Goal: Task Accomplishment & Management: Complete application form

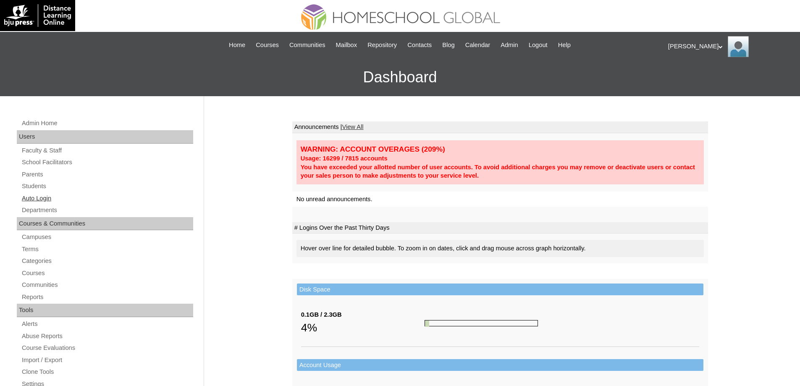
click at [48, 194] on link "Auto Login" at bounding box center [107, 198] width 172 height 11
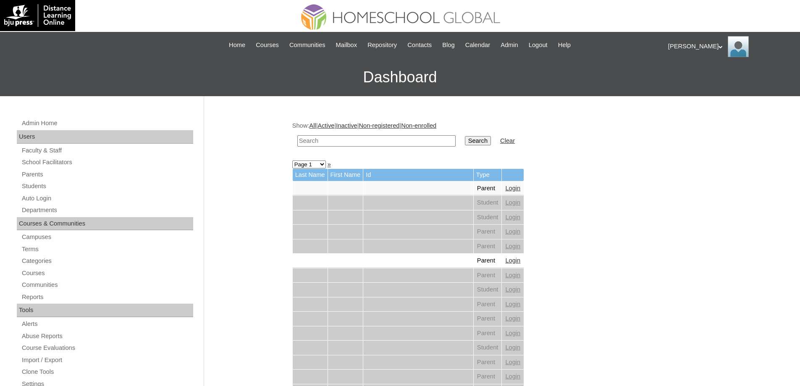
drag, startPoint x: 371, startPoint y: 142, endPoint x: 489, endPoint y: 156, distance: 119.3
click at [373, 142] on input "text" at bounding box center [376, 140] width 158 height 11
paste input "Jilianne Elo"
type input "Jilianne Elo"
click at [491, 145] on input "Search" at bounding box center [478, 140] width 26 height 9
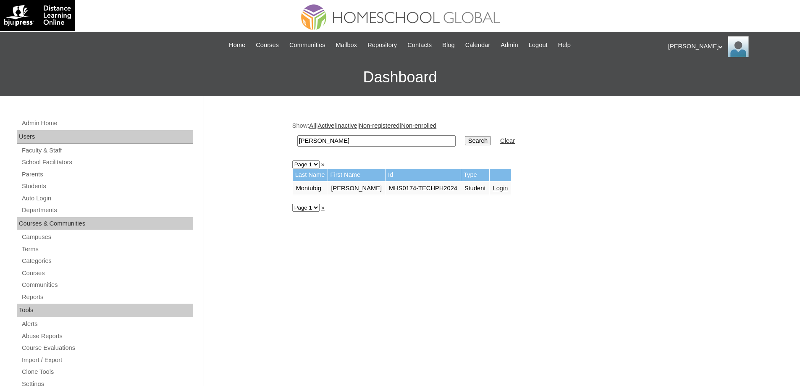
click at [502, 187] on link "Login" at bounding box center [500, 188] width 15 height 7
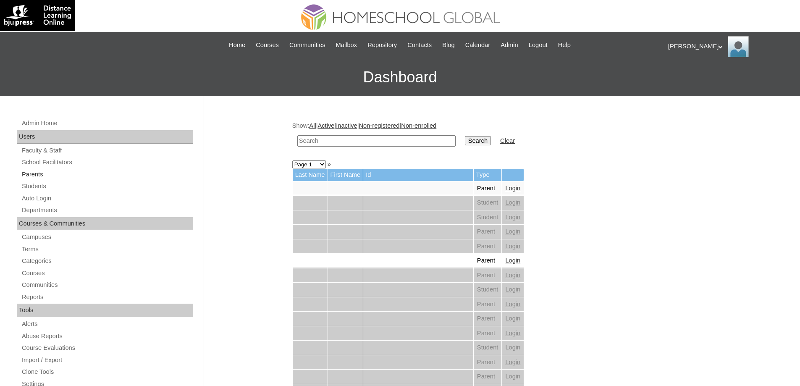
click at [53, 174] on link "Parents" at bounding box center [107, 174] width 172 height 11
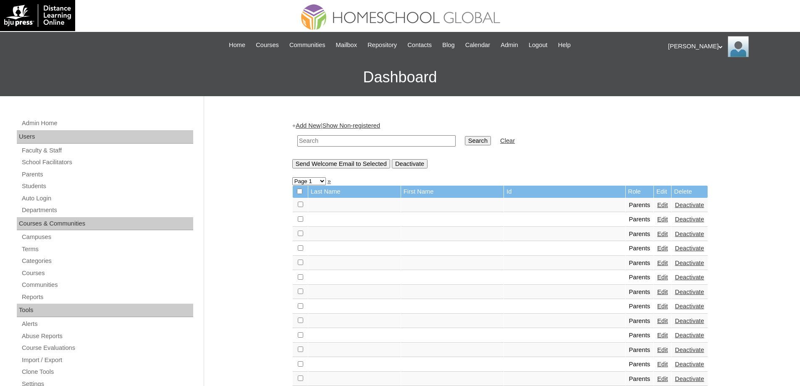
drag, startPoint x: 376, startPoint y: 137, endPoint x: 430, endPoint y: 139, distance: 54.7
click at [378, 137] on input "text" at bounding box center [376, 140] width 158 height 11
paste input "MHP0133-TECHPH2025"
type input "MHP0133-TECHPH2025"
click at [478, 136] on input "Search" at bounding box center [478, 140] width 26 height 9
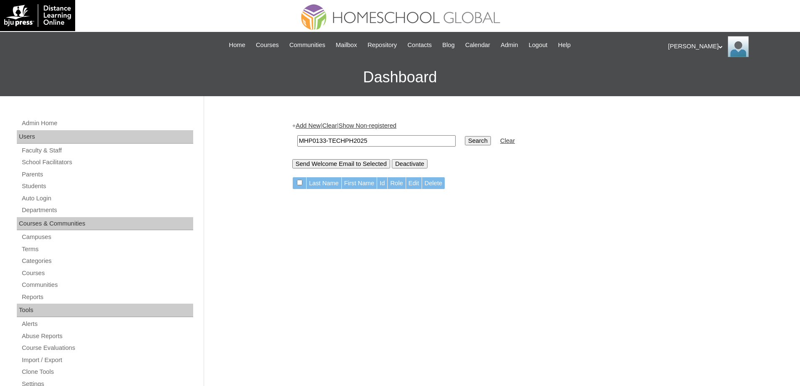
click at [320, 127] on link "Add New" at bounding box center [308, 125] width 25 height 7
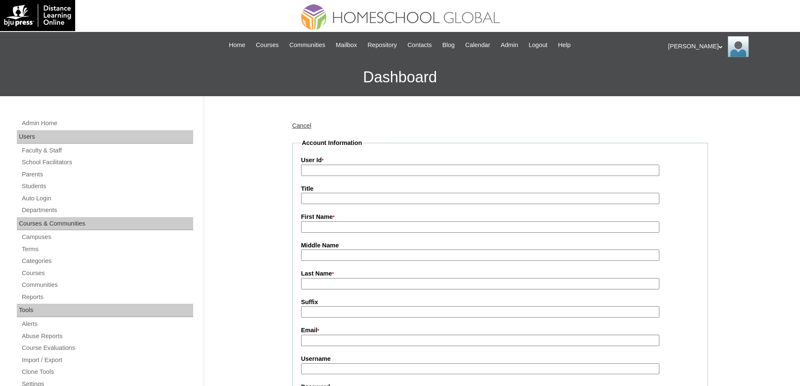
click at [351, 174] on input "User Id *" at bounding box center [480, 170] width 358 height 11
paste input "MHP0133-TECHPH2025"
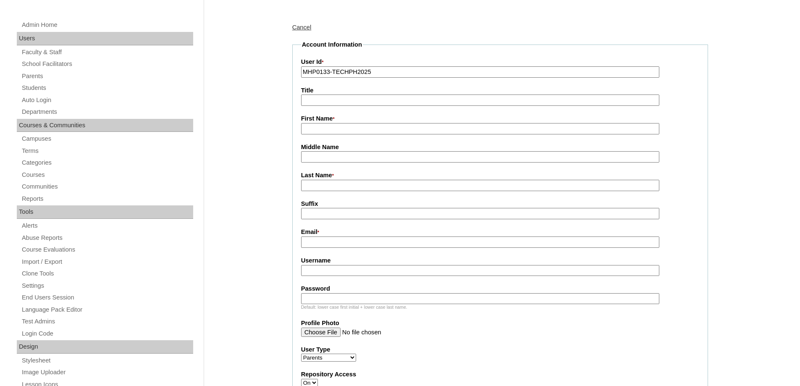
scroll to position [126, 0]
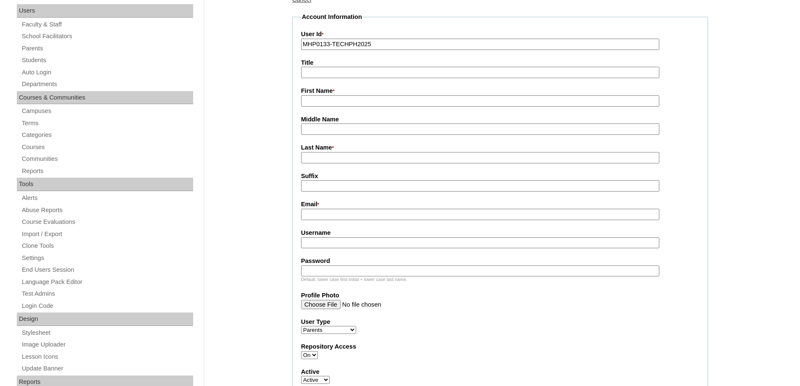
type input "MHP0133-TECHPH2025"
click at [317, 102] on input "First Name *" at bounding box center [480, 100] width 358 height 11
paste input "Dyna"
type input "Dyna"
drag, startPoint x: 350, startPoint y: 157, endPoint x: 277, endPoint y: 178, distance: 75.1
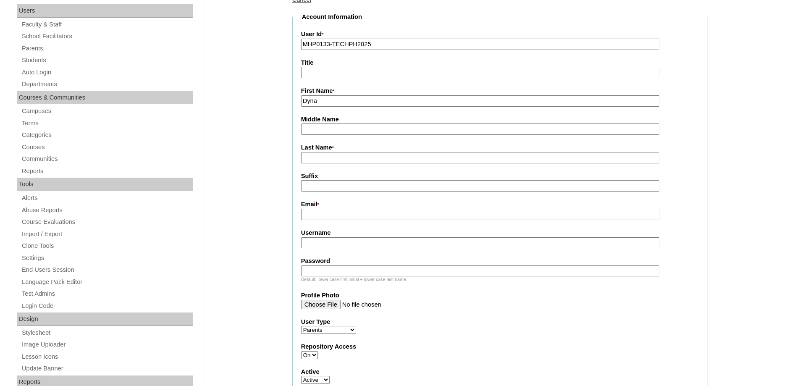
click at [349, 158] on input "Last Name *" at bounding box center [480, 157] width 358 height 11
paste input "Ducay"
type input "Ducay"
click at [315, 214] on input "Email *" at bounding box center [480, 214] width 358 height 11
paste input "dynaducay@yahoo.com"
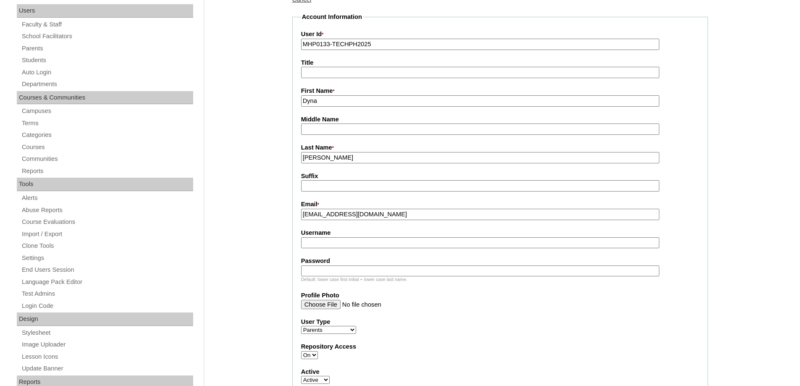
type input "dynaducay@yahoo.com"
click at [362, 247] on input "Username" at bounding box center [480, 242] width 358 height 11
paste input "ghafoorD2025"
type input "ghafoorD2025"
click at [328, 274] on input "Password" at bounding box center [480, 270] width 358 height 11
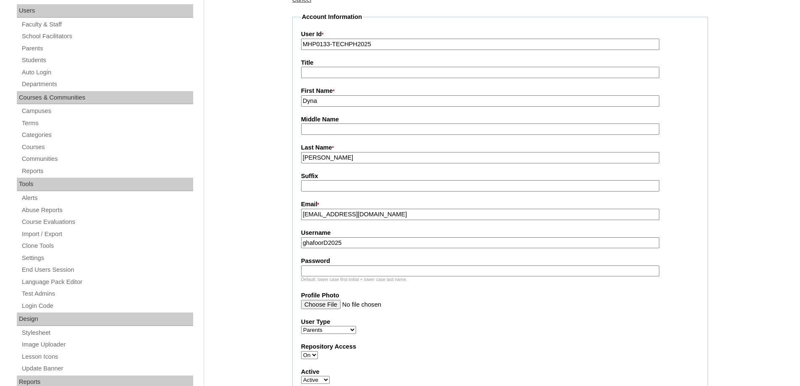
paste input "techHsY113"
type input "techHsY113"
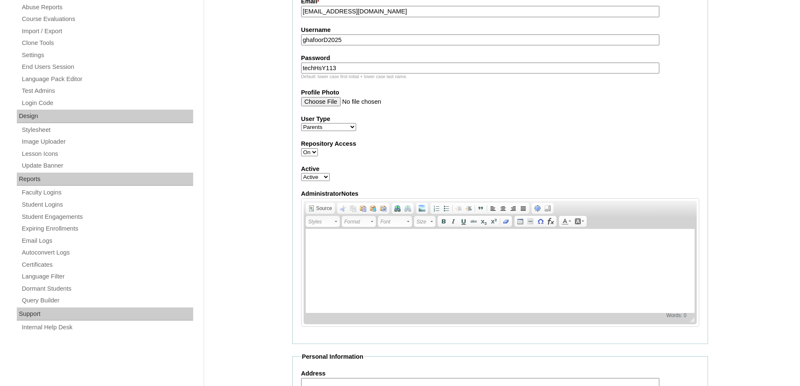
scroll to position [119, 0]
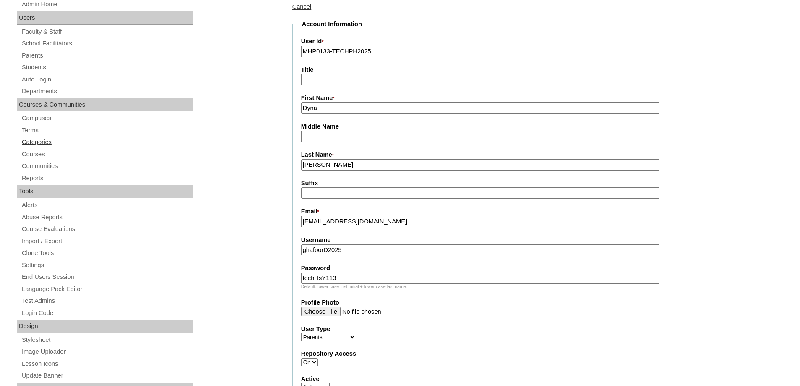
drag, startPoint x: 328, startPoint y: 170, endPoint x: 192, endPoint y: 138, distance: 139.3
type input "DUCAY"
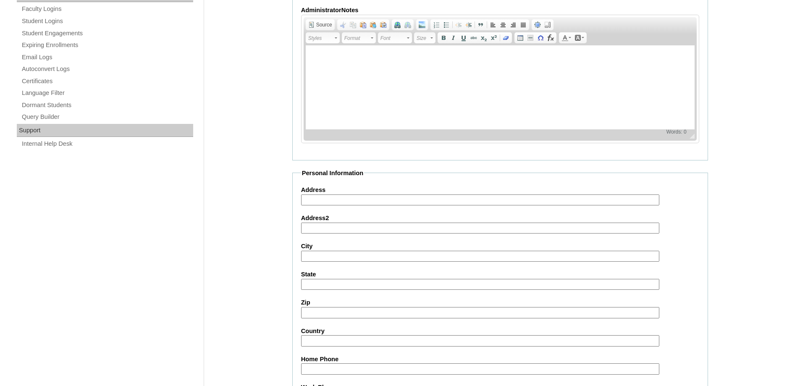
scroll to position [749, 0]
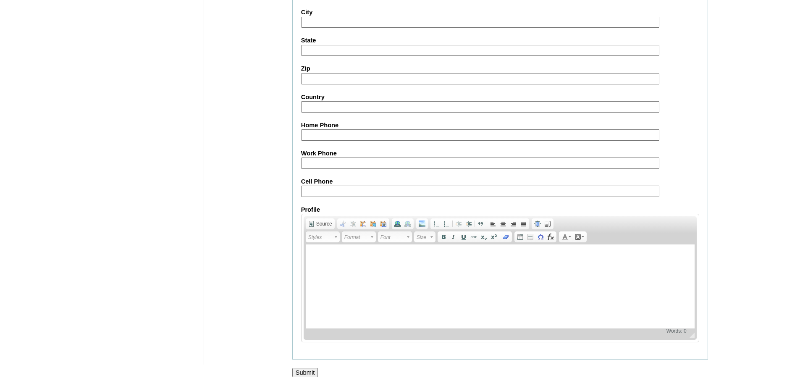
drag, startPoint x: 297, startPoint y: 373, endPoint x: 313, endPoint y: 181, distance: 193.1
drag, startPoint x: 323, startPoint y: 195, endPoint x: 253, endPoint y: 82, distance: 132.4
click at [322, 192] on input "Cell Phone" at bounding box center [480, 191] width 358 height 11
drag, startPoint x: 323, startPoint y: 189, endPoint x: 252, endPoint y: 218, distance: 77.1
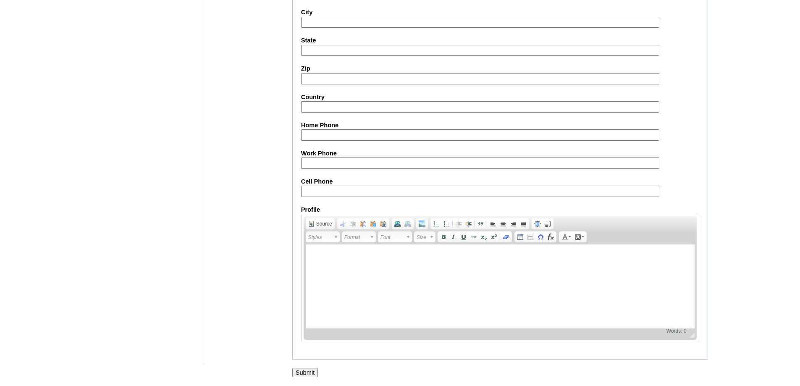
click at [322, 189] on input "Cell Phone" at bounding box center [480, 191] width 358 height 11
paste input "63-9959638160"
type input "63-9959638160"
click at [302, 368] on input "Submit" at bounding box center [305, 372] width 26 height 9
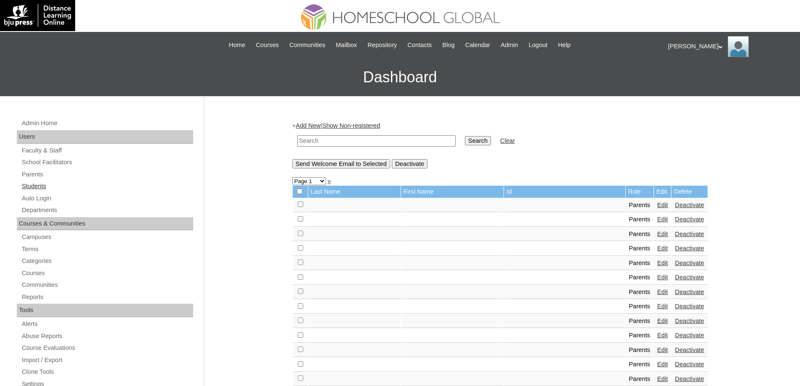
click at [96, 184] on link "Students" at bounding box center [107, 186] width 172 height 11
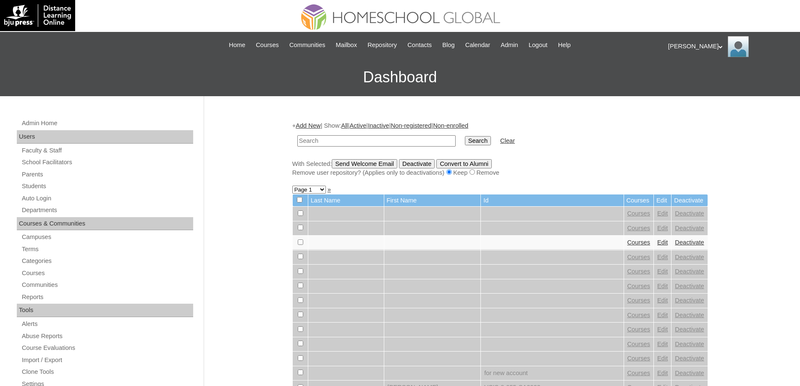
click at [341, 148] on td at bounding box center [376, 141] width 167 height 20
click at [486, 148] on td "Search" at bounding box center [478, 141] width 34 height 20
click at [471, 141] on input "Search" at bounding box center [478, 140] width 26 height 9
paste input "MHS00172-TECHPH2025"
click at [447, 141] on input "text" at bounding box center [376, 140] width 158 height 11
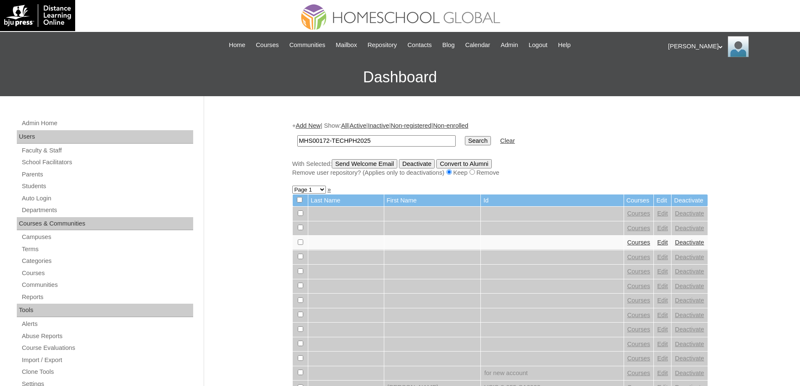
type input "MHS00172-TECHPH2025"
click at [476, 143] on input "Search" at bounding box center [478, 140] width 26 height 9
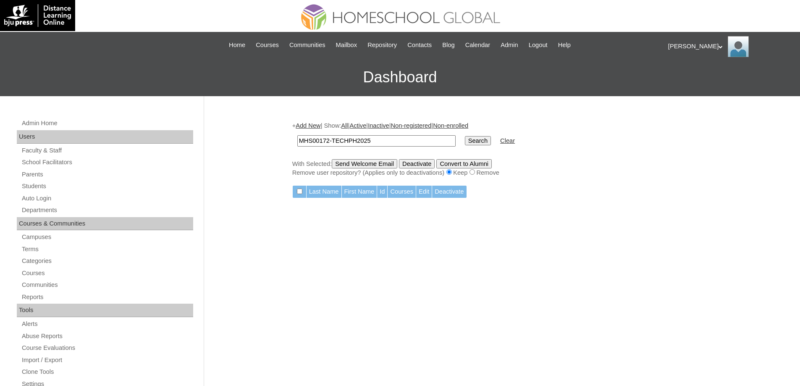
click at [310, 124] on link "Add New" at bounding box center [308, 125] width 25 height 7
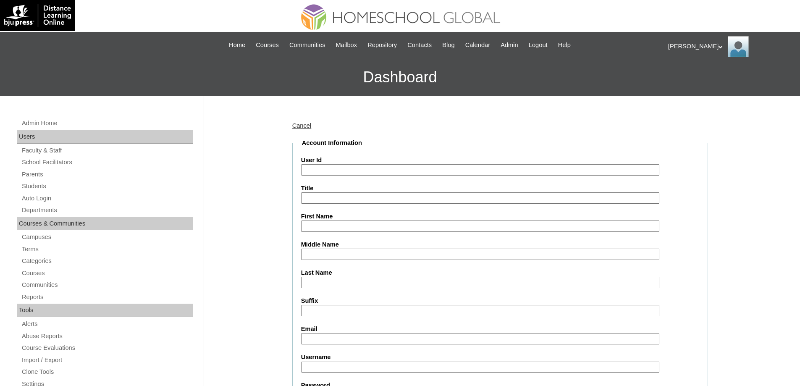
click at [341, 169] on input "User Id" at bounding box center [480, 169] width 358 height 11
paste input "MHS00172-TECHPH2025"
type input "MHS00172-TECHPH2025"
click at [252, 162] on div "Admin Home Users Faculty & Staff School Facilitators Parents Students Auto Logi…" at bounding box center [400, 385] width 800 height 579
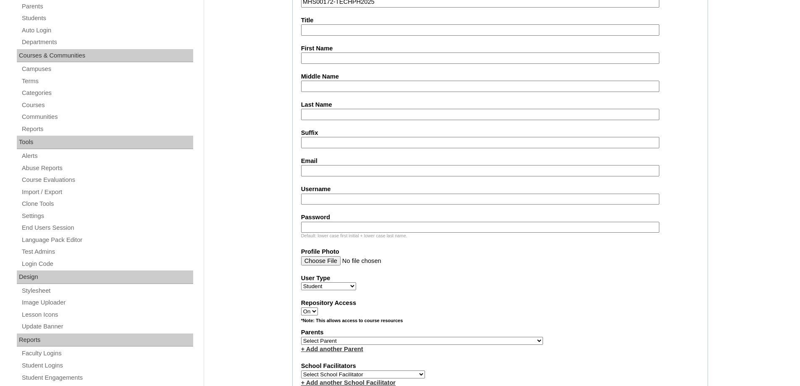
click at [323, 57] on input "First Name" at bounding box center [480, 58] width 358 height 11
click at [328, 55] on input "First Name" at bounding box center [480, 58] width 358 height 11
paste input "[PERSON_NAME]"
type input "[PERSON_NAME]"
click at [317, 113] on input "Last Name" at bounding box center [480, 114] width 358 height 11
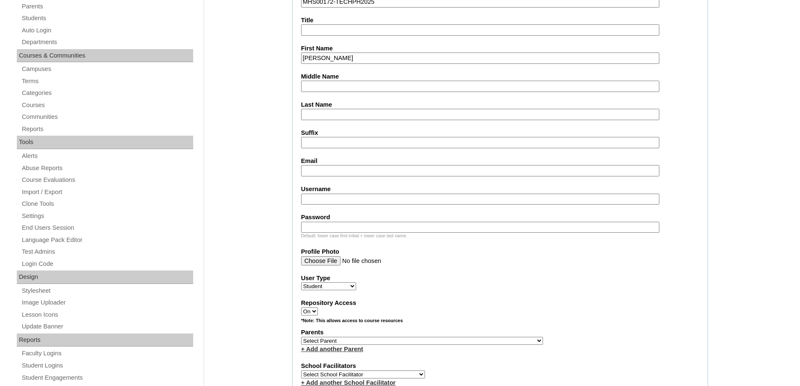
paste input "[PERSON_NAME]"
type input "[PERSON_NAME]"
click at [315, 172] on input "Email" at bounding box center [480, 170] width 358 height 11
paste input "dynaducay@yahoo.com"
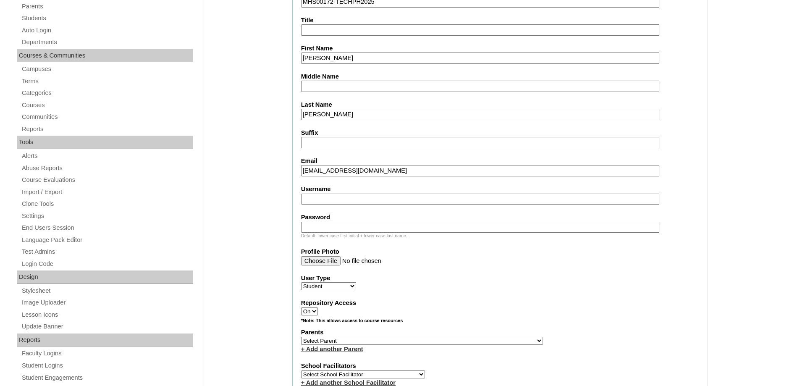
type input "dynaducay@yahoo.com"
click at [318, 195] on input "Username" at bounding box center [480, 199] width 358 height 11
paste input "ghafoorD2025"
type input "ghafoorD2025"
click at [370, 230] on input "Password" at bounding box center [480, 227] width 358 height 11
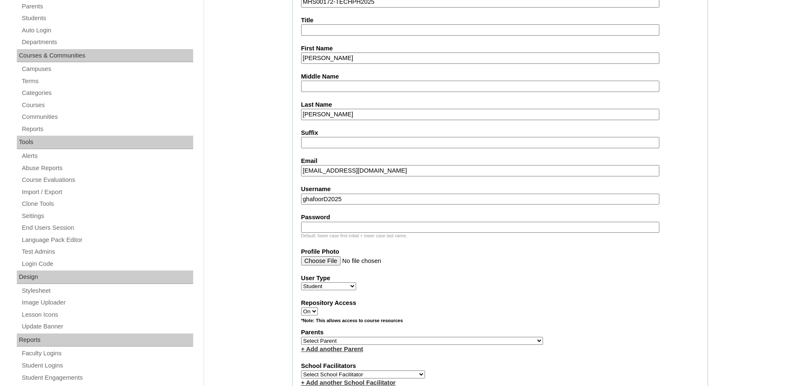
paste input "techHsY113"
type input "techHsY113"
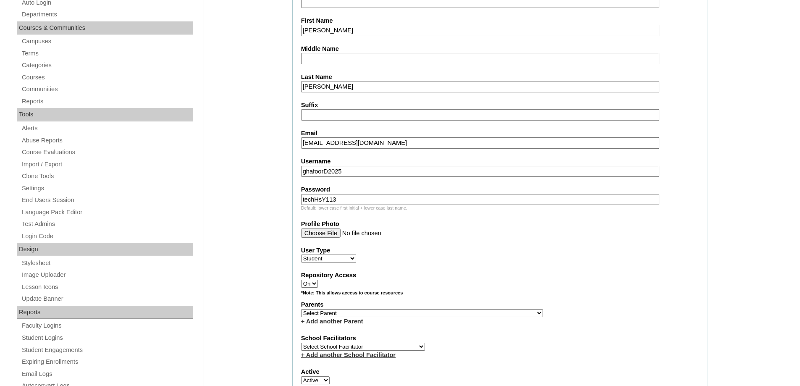
scroll to position [252, 0]
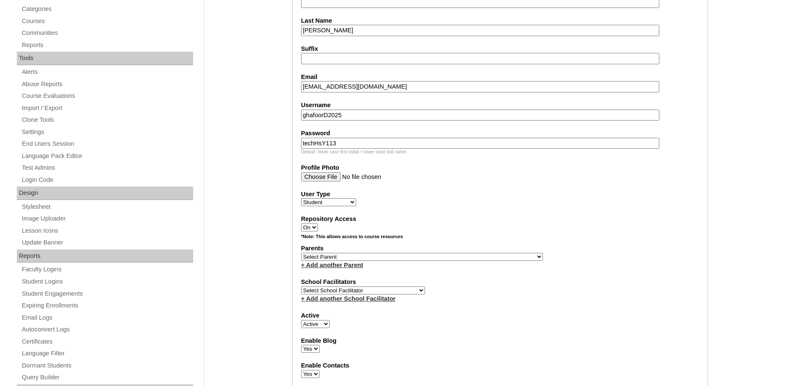
click at [334, 262] on link "+ Add another Parent" at bounding box center [332, 265] width 62 height 7
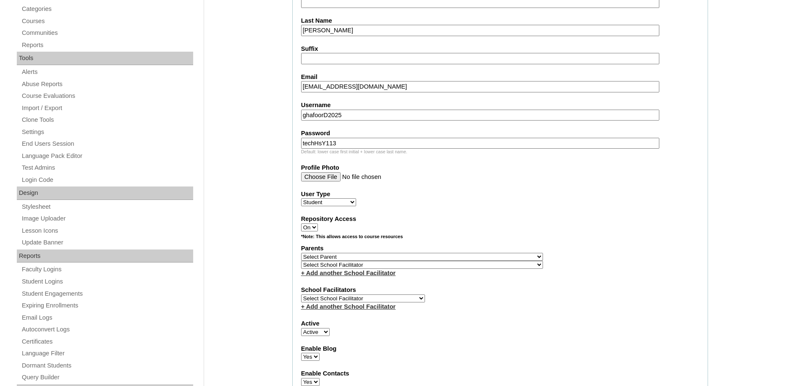
click at [331, 259] on select "Select Parent , , , , , , , , , , , , , , , , , , , , , , , , , , , , , , , , ,…" at bounding box center [422, 257] width 242 height 8
select select "43396"
click at [301, 253] on select "Select Parent , , , , , , , , , , , , , , , , , , , , , , , , , , , , , , , , ,…" at bounding box center [422, 257] width 242 height 8
click at [530, 265] on div "Parents Select Parent , , , , , , , , , , , , , , , , , , , , , , , , , , , , ,…" at bounding box center [500, 260] width 398 height 33
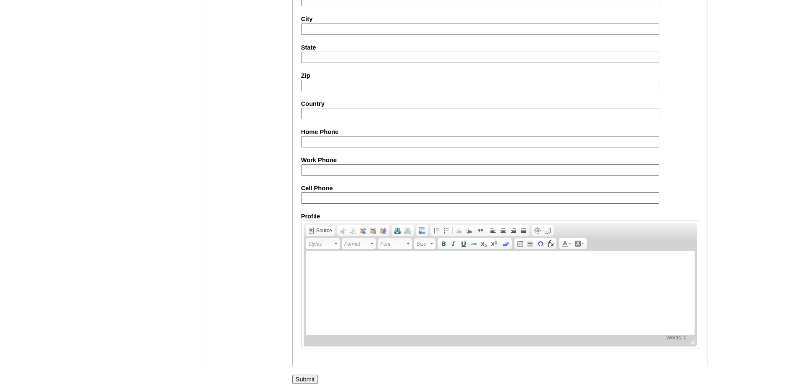
scroll to position [900, 0]
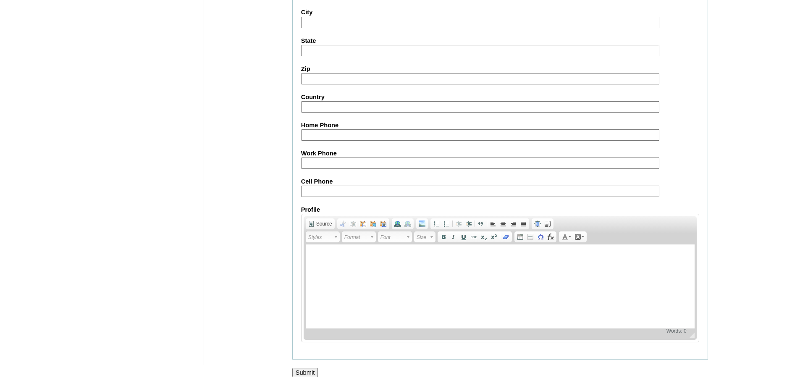
drag, startPoint x: 312, startPoint y: 374, endPoint x: 308, endPoint y: 358, distance: 16.7
click at [312, 371] on input "Submit" at bounding box center [305, 372] width 26 height 9
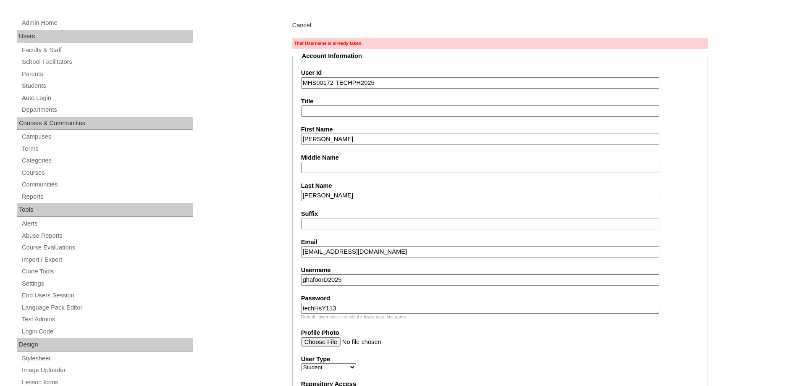
scroll to position [126, 0]
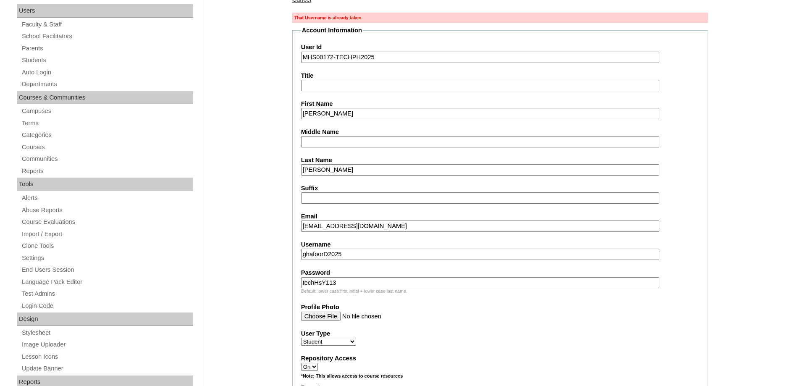
drag, startPoint x: 278, startPoint y: 242, endPoint x: 240, endPoint y: 232, distance: 39.6
paste input "harrisghafoor"
type input "harrisghafoor"
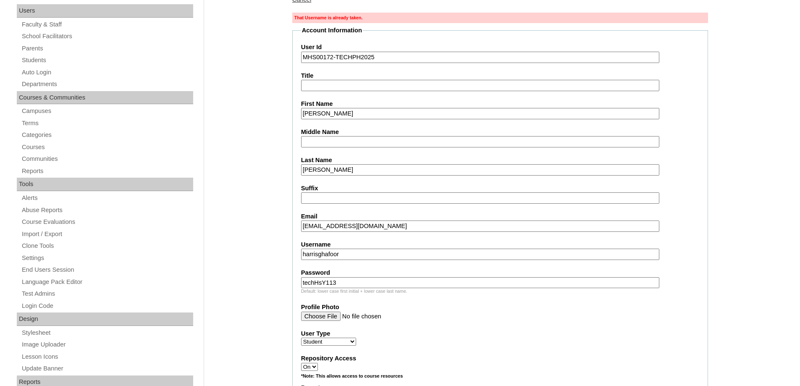
paste input "250006238"
type input "250006238"
drag, startPoint x: 255, startPoint y: 292, endPoint x: 279, endPoint y: 313, distance: 31.0
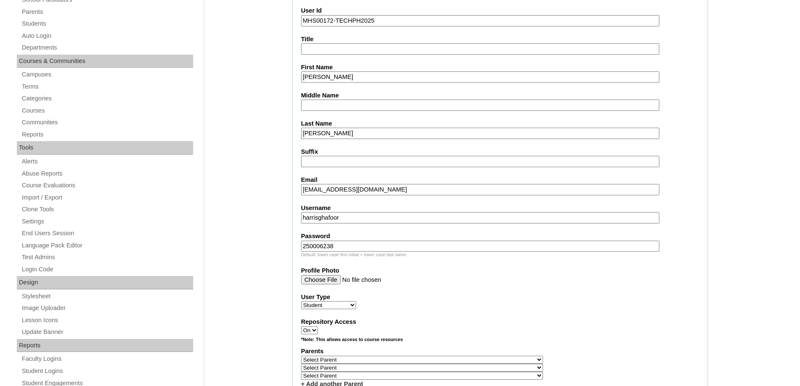
scroll to position [252, 0]
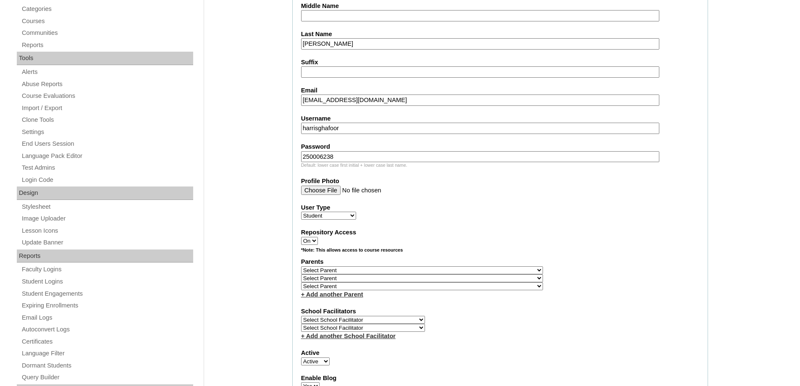
click at [326, 268] on select "Select Parent , , , , , , , , , , , , , , , , , , , , , , , , , , , , , , , , ,…" at bounding box center [422, 270] width 242 height 8
select select "43396"
click at [301, 266] on select "Select Parent , , , , , , , , , , , , , , , , , , , , , , , , , , , , , , , , ,…" at bounding box center [422, 270] width 242 height 8
drag, startPoint x: 516, startPoint y: 282, endPoint x: 497, endPoint y: 293, distance: 22.8
click at [516, 282] on div "Parents Select Parent , , , , , , , , , , , , , , , , , , , , , , , , , , , , ,…" at bounding box center [500, 278] width 398 height 41
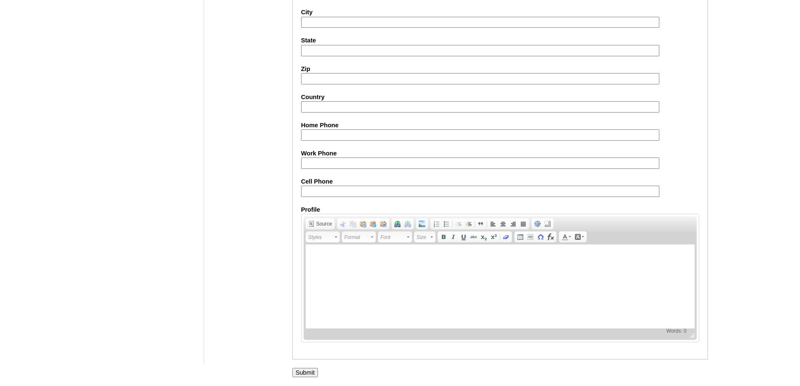
scroll to position [930, 0]
click at [309, 377] on input "Submit" at bounding box center [305, 372] width 26 height 9
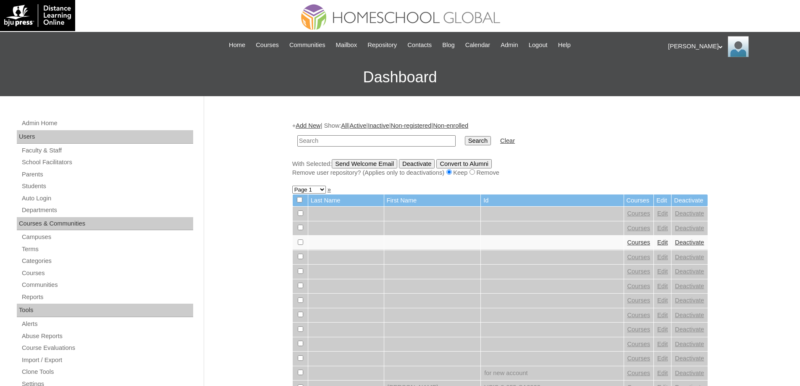
click at [66, 180] on div "Admin Home Users Faculty & Staff School Facilitators Parents Students Auto Logi…" at bounding box center [106, 389] width 187 height 543
click at [60, 185] on link "Students" at bounding box center [107, 186] width 172 height 11
paste input "MHP0133-TECHPH2025"
type input "MHP0133-TECHPH2025"
click at [479, 139] on input "Search" at bounding box center [478, 140] width 26 height 9
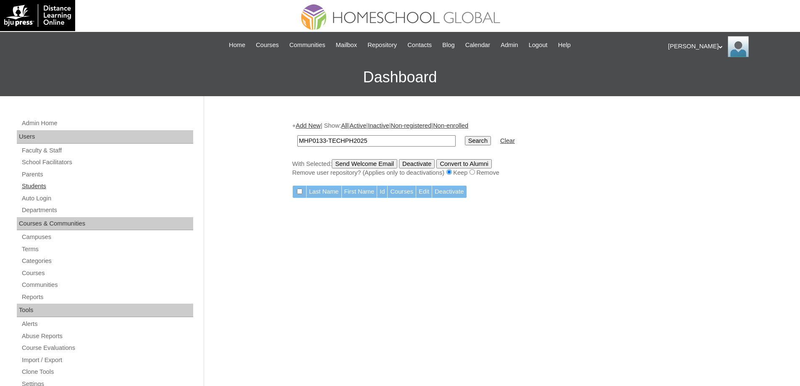
click at [65, 184] on link "Students" at bounding box center [107, 186] width 172 height 11
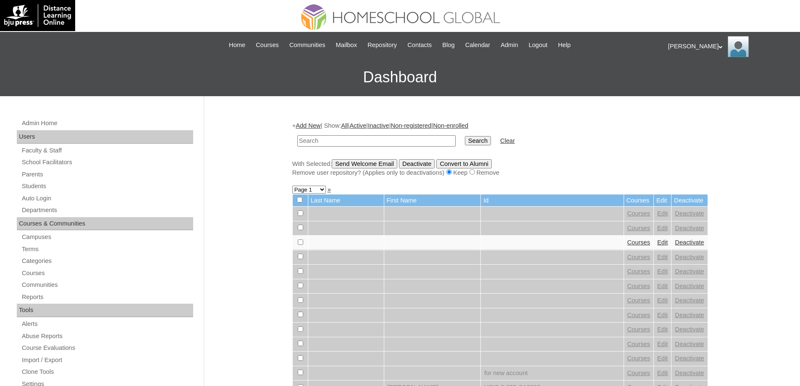
drag, startPoint x: 0, startPoint y: 0, endPoint x: 428, endPoint y: 142, distance: 451.3
click at [363, 142] on input "text" at bounding box center [376, 140] width 158 height 11
type input "MHP0133-TECHPH2025"
click at [471, 137] on input "Search" at bounding box center [478, 140] width 26 height 9
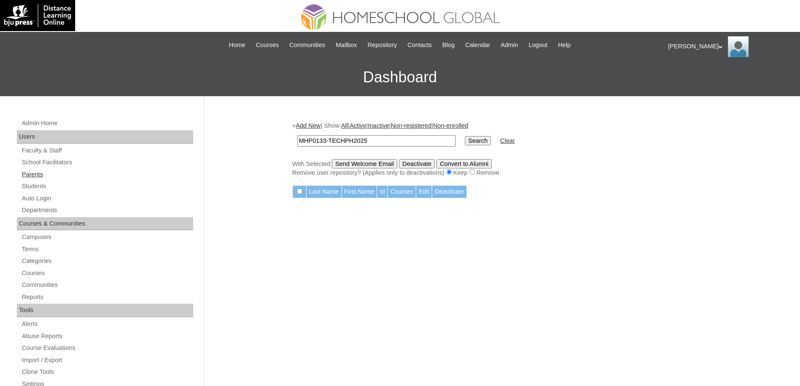
click at [53, 173] on link "Parents" at bounding box center [107, 174] width 172 height 11
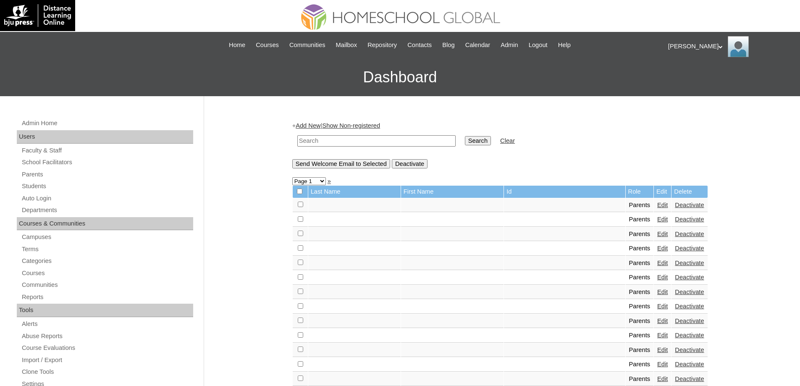
click at [336, 142] on input "text" at bounding box center [376, 140] width 158 height 11
paste input "MHP0133-TECHPH2025"
type input "MHP0133-TECHPH2025"
drag, startPoint x: 467, startPoint y: 135, endPoint x: 478, endPoint y: 137, distance: 11.6
click at [471, 135] on td "Search" at bounding box center [478, 141] width 34 height 20
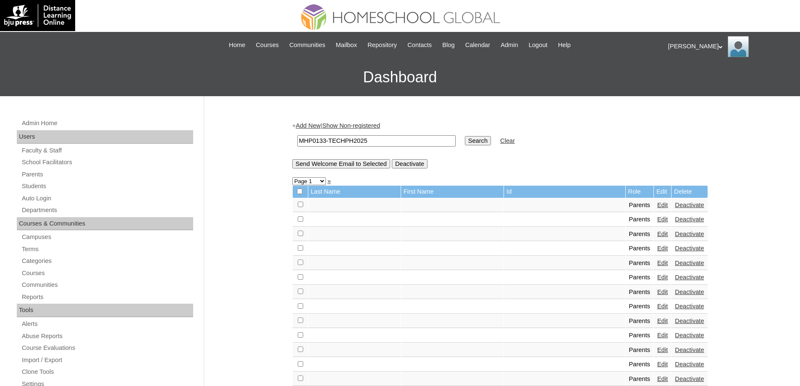
click at [481, 138] on input "Search" at bounding box center [478, 140] width 26 height 9
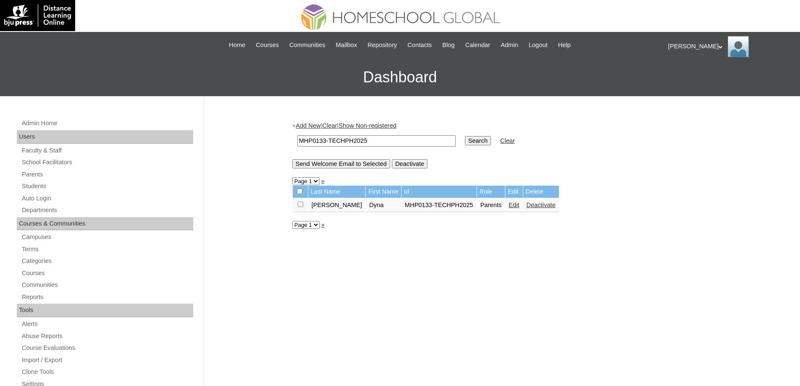
click at [484, 143] on input "Search" at bounding box center [478, 140] width 26 height 9
drag, startPoint x: 323, startPoint y: 141, endPoint x: 237, endPoint y: 131, distance: 86.2
click at [247, 135] on div "Admin Home Users Faculty & Staff School Facilitators Parents Students Auto Logi…" at bounding box center [400, 385] width 800 height 579
click at [490, 139] on input "Search" at bounding box center [478, 140] width 26 height 9
click at [56, 187] on link "Students" at bounding box center [107, 186] width 172 height 11
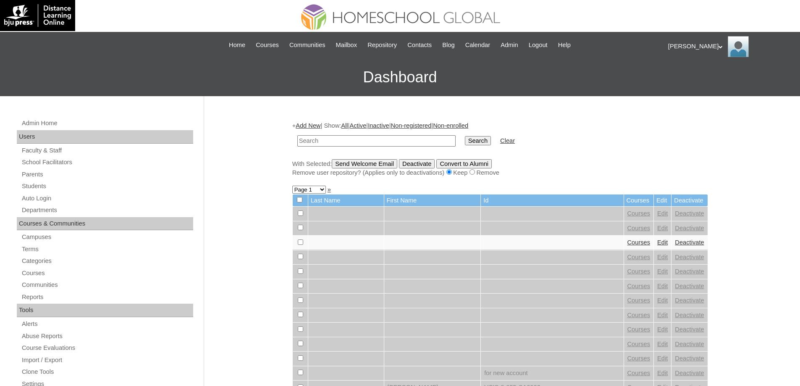
click at [342, 137] on input "text" at bounding box center [376, 140] width 158 height 11
type input "MHS00172-TECHPH2025"
click at [479, 141] on input "Search" at bounding box center [478, 140] width 26 height 9
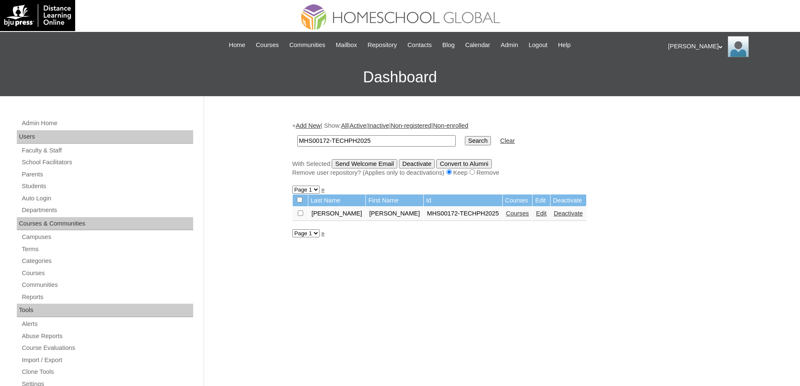
click at [506, 214] on link "Courses" at bounding box center [517, 213] width 23 height 7
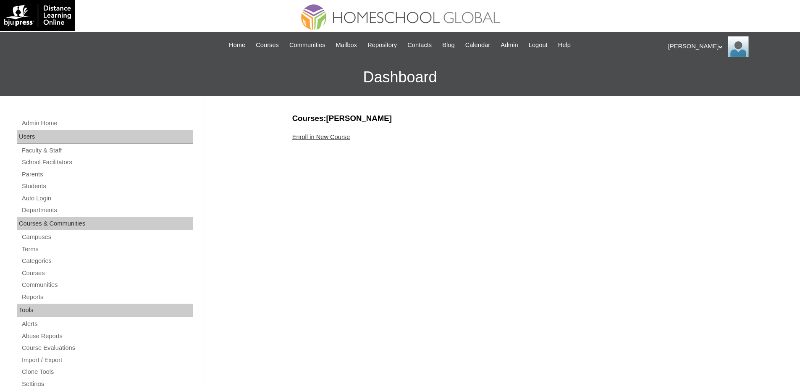
click at [326, 136] on link "Enroll in New Course" at bounding box center [321, 137] width 58 height 7
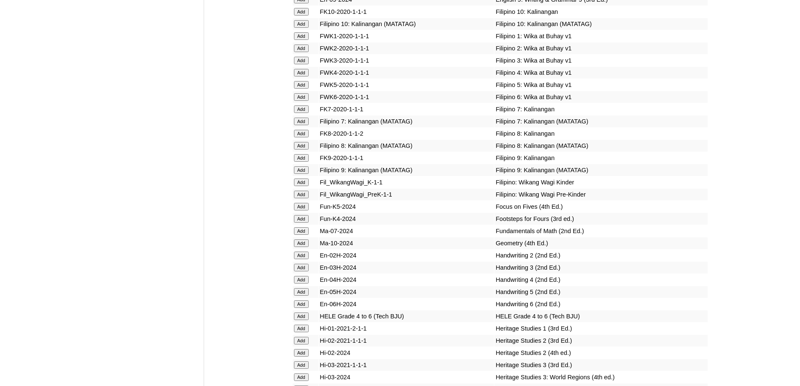
scroll to position [2395, 0]
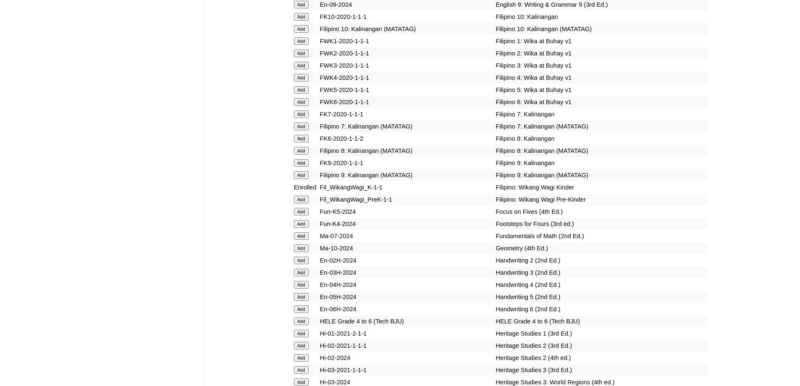
scroll to position [2466, 0]
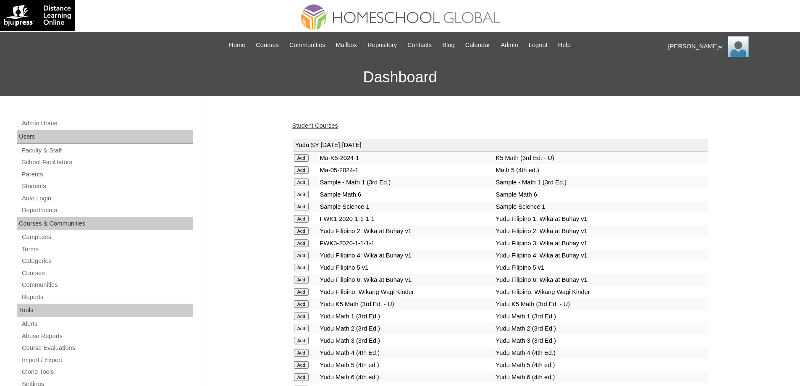
click at [315, 125] on link "Student Courses" at bounding box center [315, 125] width 46 height 7
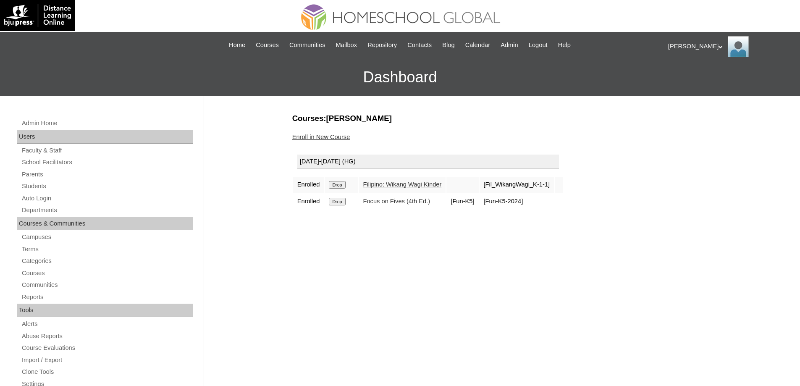
click at [342, 134] on link "Enroll in New Course" at bounding box center [321, 137] width 58 height 7
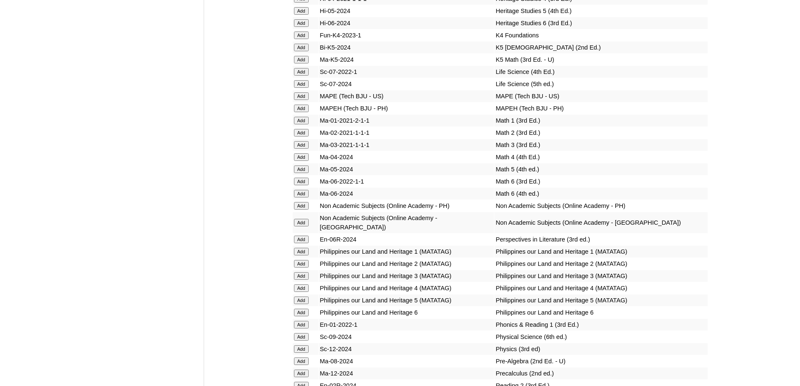
scroll to position [2782, 0]
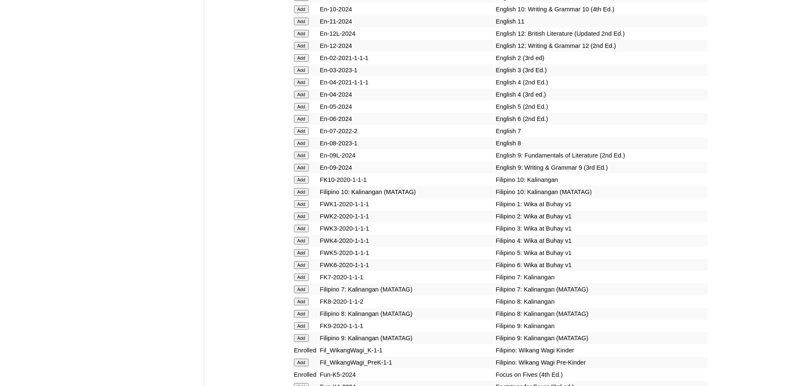
scroll to position [2672, 0]
